Goal: Find specific fact

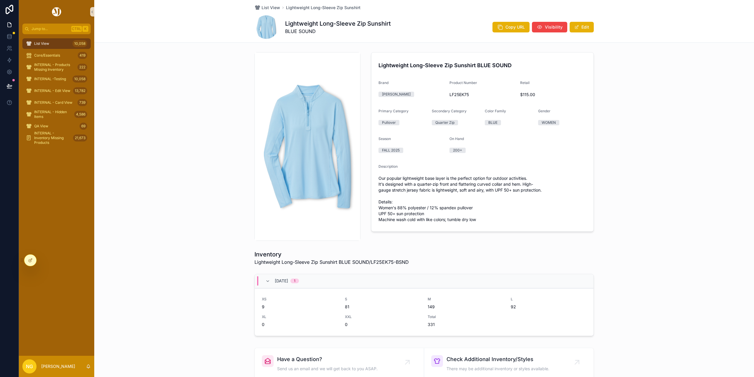
click at [460, 93] on span "LF25EK75" at bounding box center [483, 95] width 66 height 6
click at [460, 94] on span "LF25EK75" at bounding box center [483, 95] width 66 height 6
copy span "LF25EK75"
click at [458, 93] on span "LF25EK75" at bounding box center [483, 95] width 66 height 6
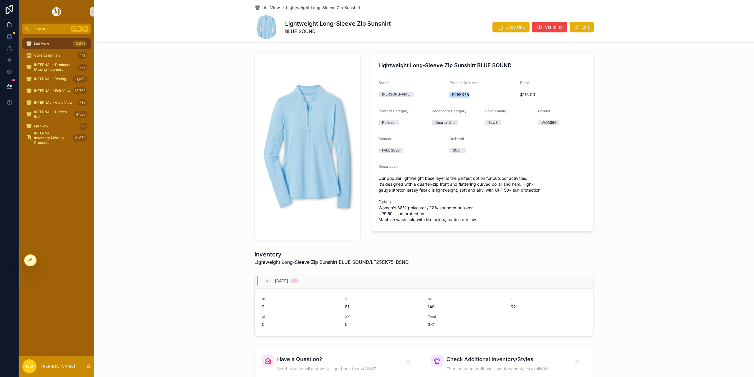
click at [458, 93] on span "LF25EK75" at bounding box center [483, 95] width 66 height 6
